Goal: Task Accomplishment & Management: Complete application form

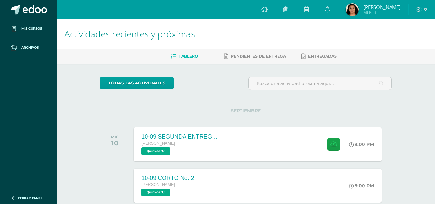
click at [194, 88] on div "todas las Actividades" at bounding box center [160, 86] width 124 height 18
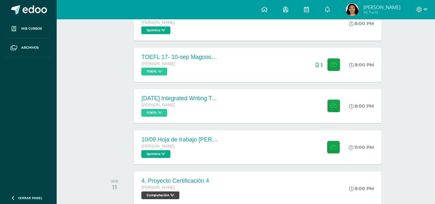
scroll to position [178, 0]
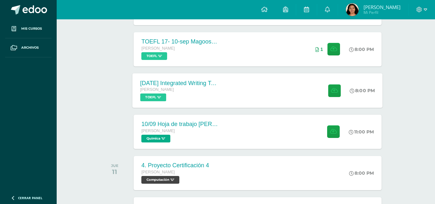
click at [278, 86] on div "[DATE] Integrated Writing Task (Template 1) [PERSON_NAME] TOEFL 'U' 8:00 PM [DA…" at bounding box center [258, 90] width 250 height 34
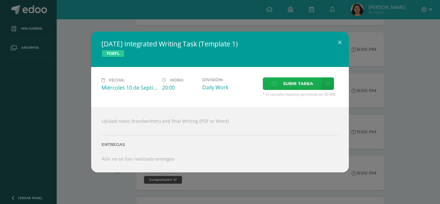
click at [290, 83] on span "Subir tarea" at bounding box center [298, 84] width 30 height 12
click at [0, 0] on input "Subir tarea" at bounding box center [0, 0] width 0 height 0
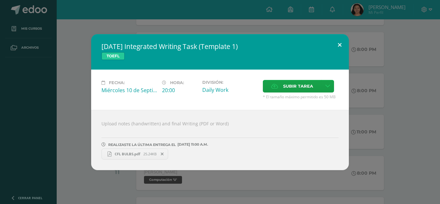
click at [344, 41] on button at bounding box center [340, 45] width 18 height 22
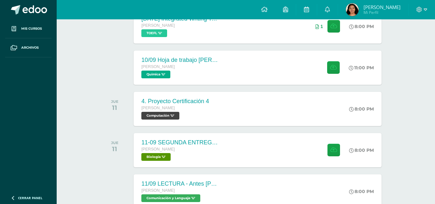
scroll to position [239, 0]
